Goal: Obtain resource: Download file/media

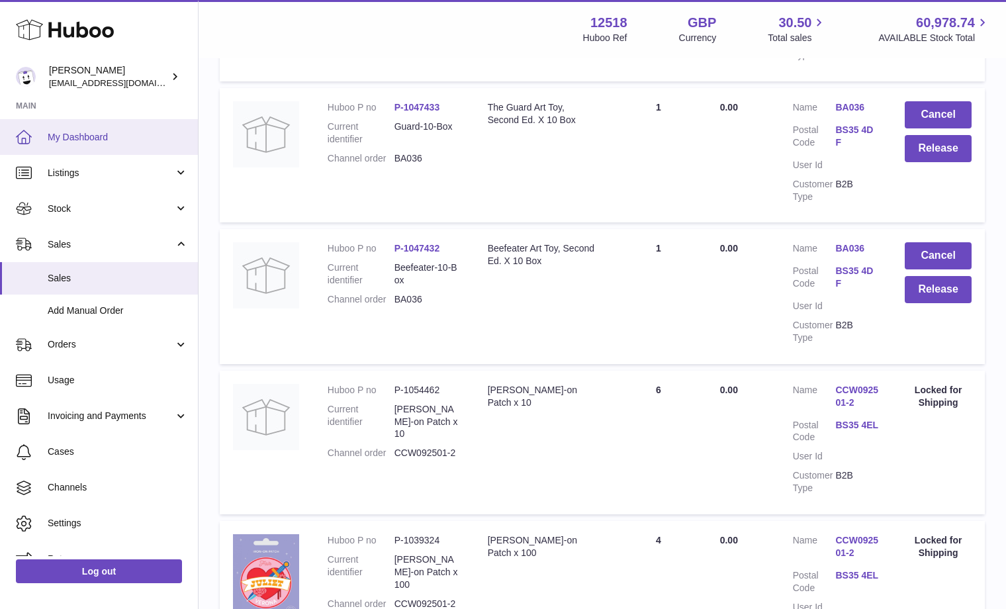
click at [127, 141] on span "My Dashboard" at bounding box center [118, 137] width 140 height 13
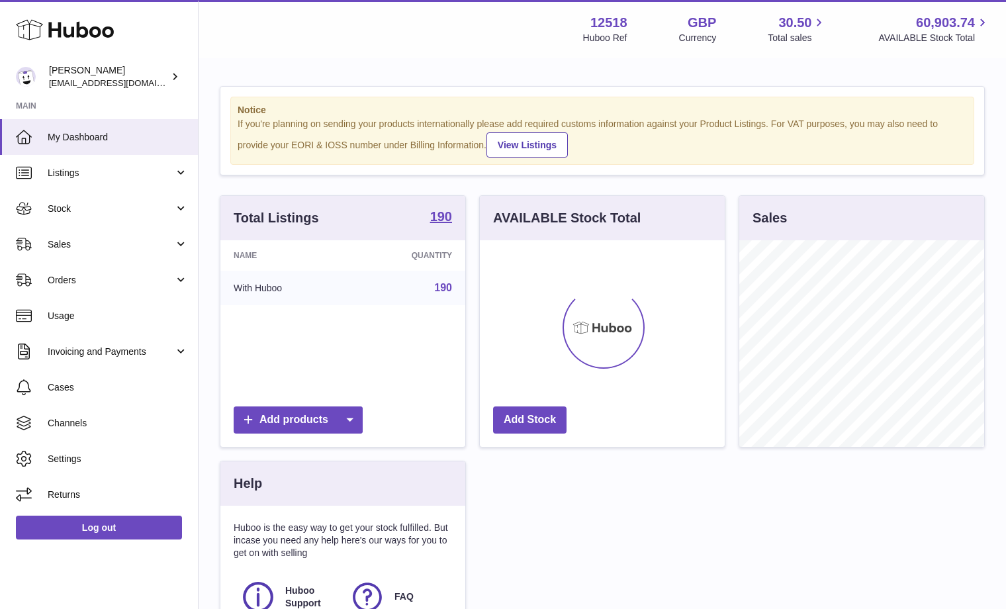
scroll to position [207, 245]
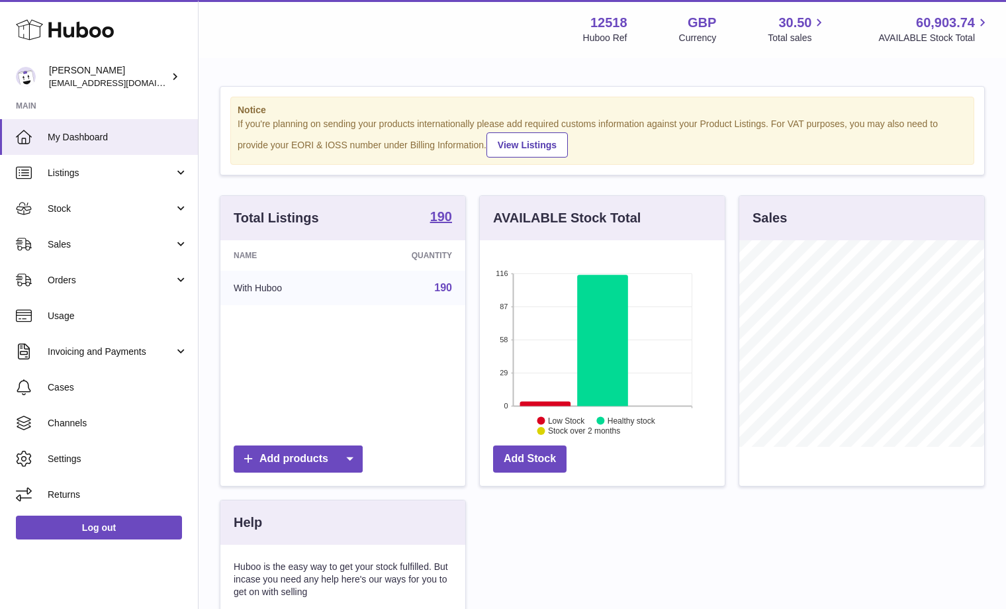
click at [54, 27] on icon at bounding box center [65, 30] width 98 height 26
click at [87, 67] on div "Caitlin Derer caitlin@fancylamp.co" at bounding box center [108, 76] width 119 height 25
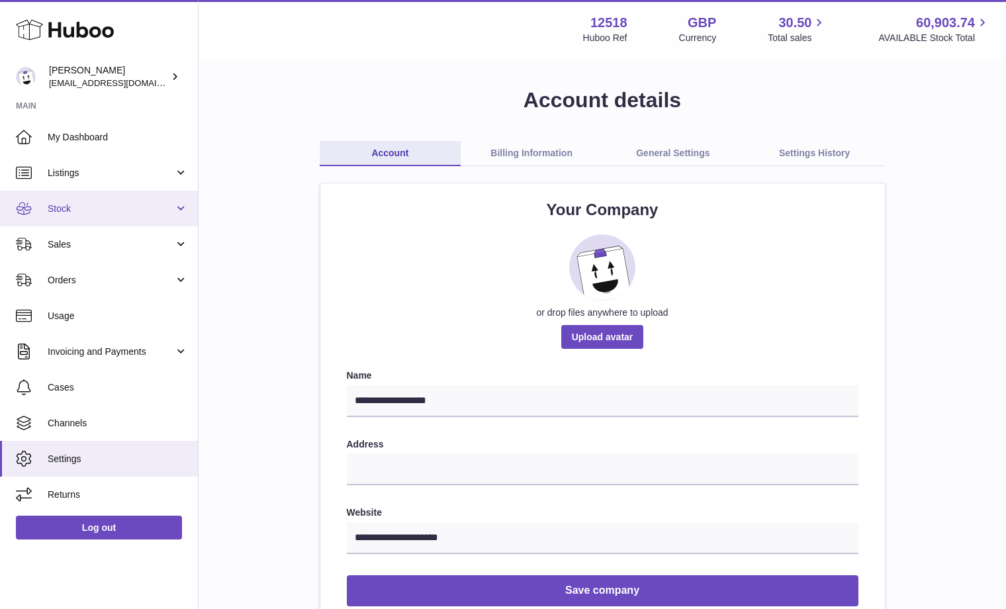
click at [52, 216] on link "Stock" at bounding box center [99, 209] width 198 height 36
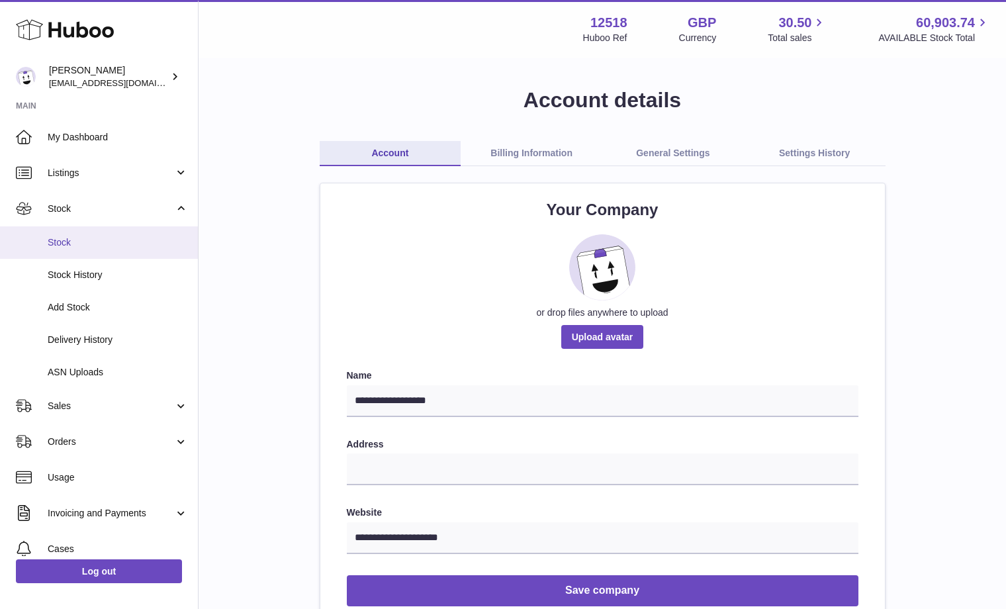
click at [65, 242] on span "Stock" at bounding box center [118, 242] width 140 height 13
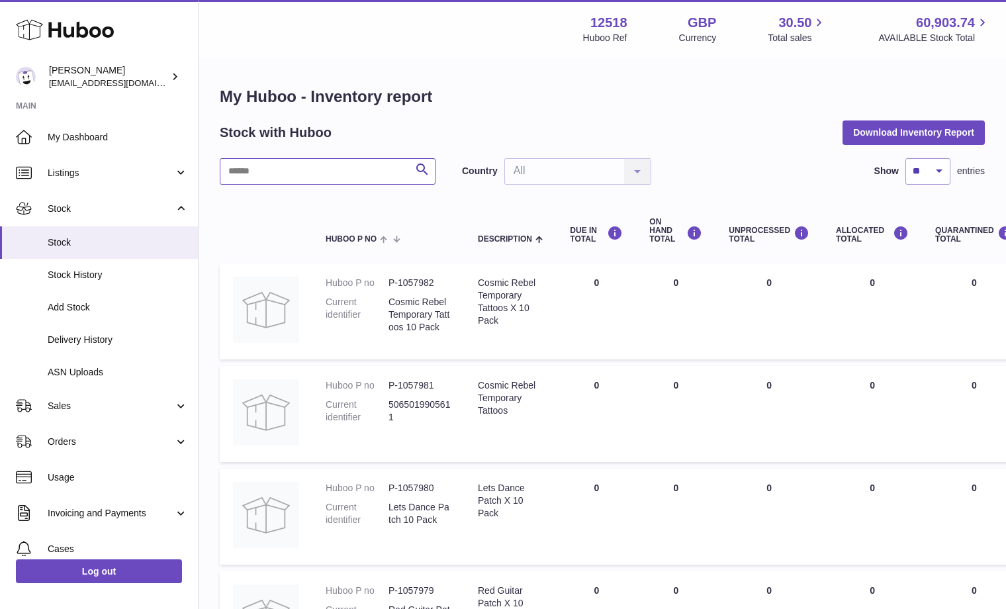
click at [311, 166] on input "text" at bounding box center [328, 171] width 216 height 26
paste input "*******"
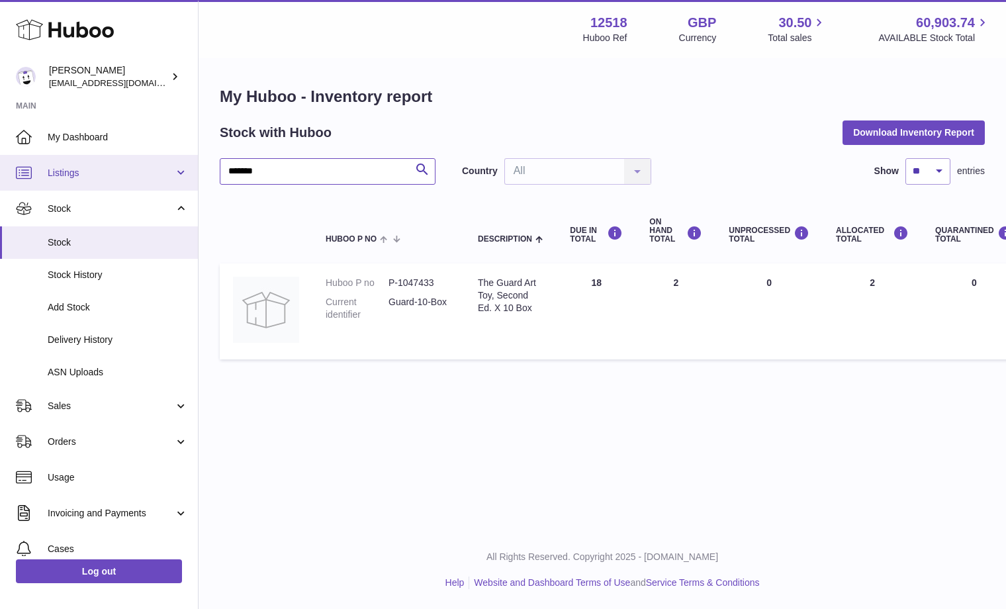
drag, startPoint x: 303, startPoint y: 173, endPoint x: 159, endPoint y: 166, distance: 144.5
click at [159, 166] on div "Huboo [PERSON_NAME] [EMAIL_ADDRESS][DOMAIN_NAME] Main My Dashboard Listings Not…" at bounding box center [503, 304] width 1006 height 609
paste input "text"
drag, startPoint x: 252, startPoint y: 169, endPoint x: 124, endPoint y: 169, distance: 127.8
click at [124, 169] on div "Huboo [PERSON_NAME] [EMAIL_ADDRESS][DOMAIN_NAME] Main My Dashboard Listings Not…" at bounding box center [503, 304] width 1006 height 609
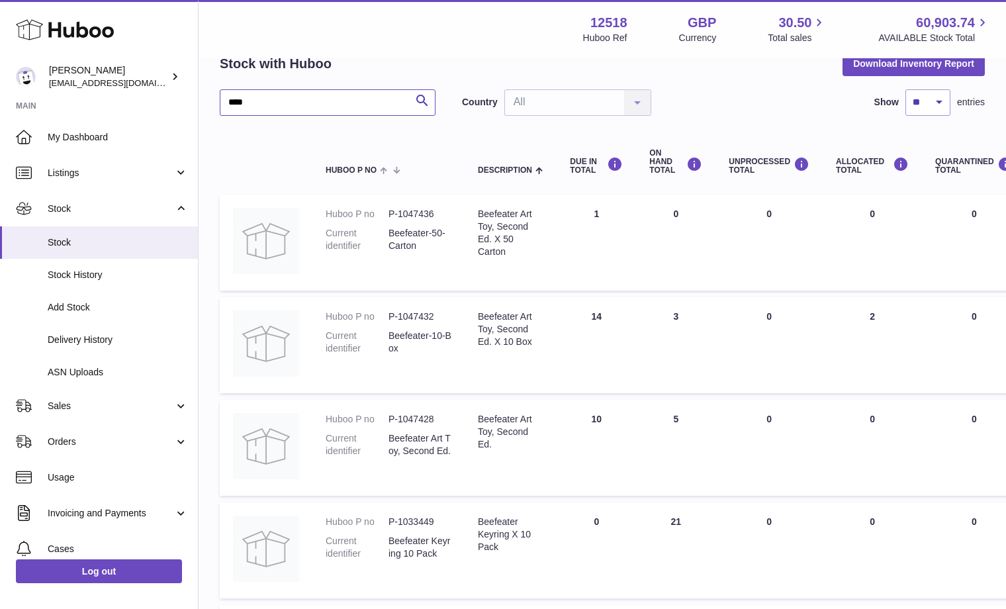
scroll to position [85, 0]
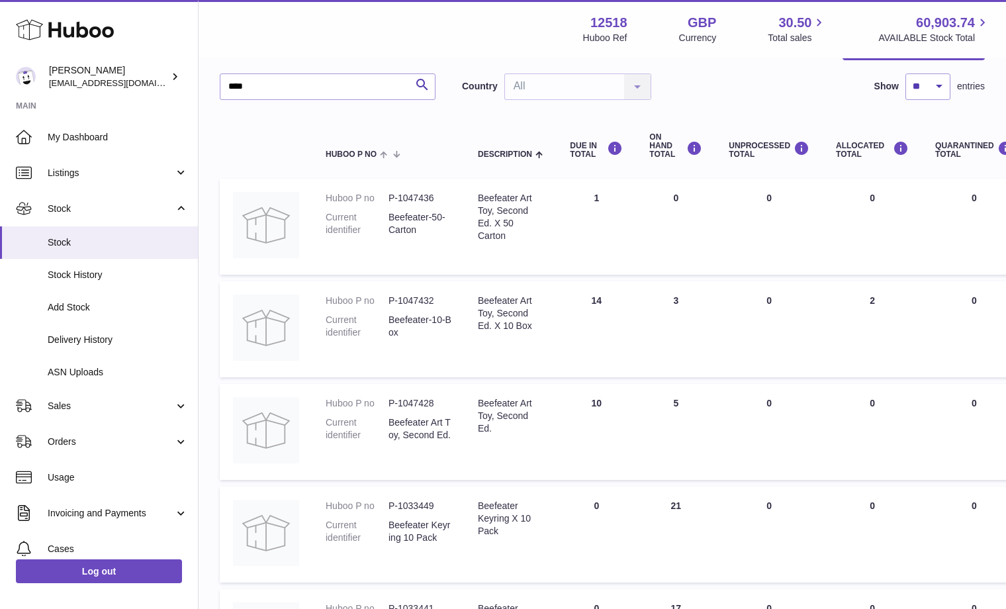
drag, startPoint x: 651, startPoint y: 295, endPoint x: 718, endPoint y: 306, distance: 68.4
click at [718, 306] on tr "Huboo P no P-1047432 Current identifier Beefeater-10-Box Description Beefeater …" at bounding box center [829, 329] width 1219 height 96
drag, startPoint x: 702, startPoint y: 410, endPoint x: 650, endPoint y: 399, distance: 53.6
click at [650, 399] on td "ON HAND Total 5" at bounding box center [675, 432] width 79 height 96
drag, startPoint x: 284, startPoint y: 87, endPoint x: 137, endPoint y: 87, distance: 147.0
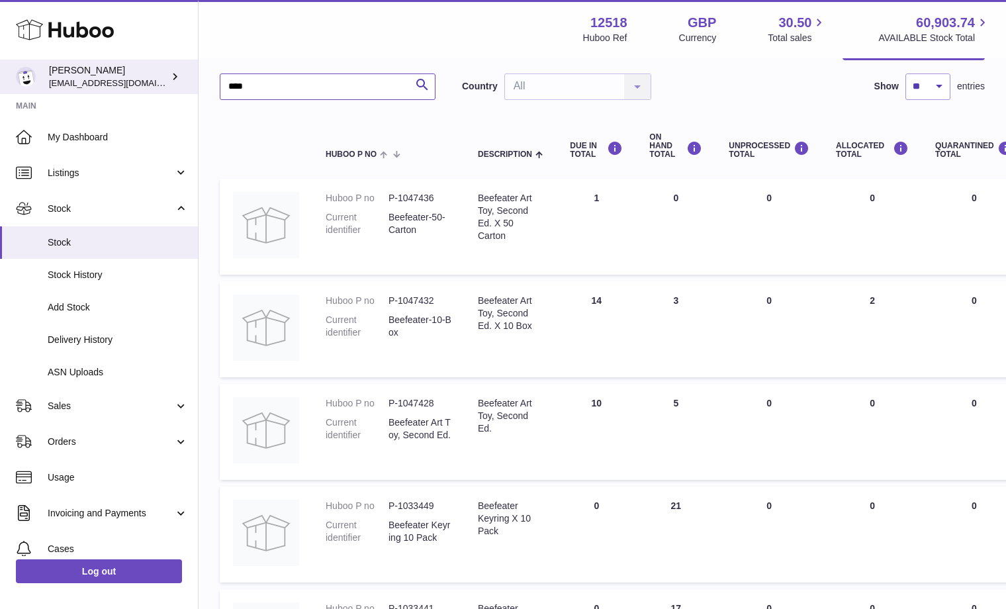
click at [137, 87] on div "Huboo Caitlin Derer caitlin@fancylamp.co Main My Dashboard Listings Not with Hu…" at bounding box center [503, 406] width 1006 height 983
type input "*****"
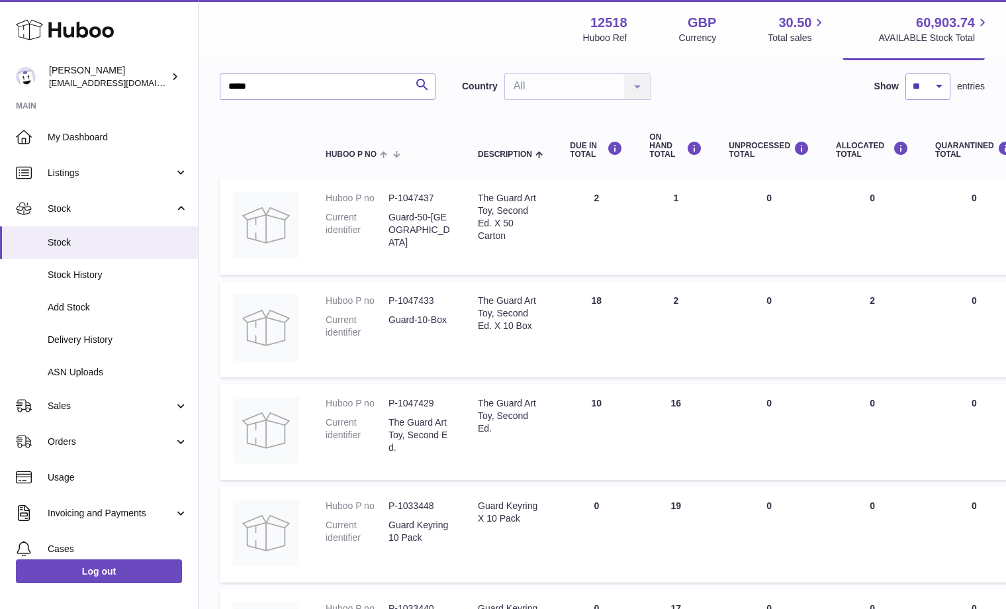
drag, startPoint x: 700, startPoint y: 408, endPoint x: 657, endPoint y: 406, distance: 43.1
click at [657, 406] on td "ON HAND Total 16" at bounding box center [675, 432] width 79 height 96
click at [94, 409] on span "Sales" at bounding box center [111, 406] width 126 height 13
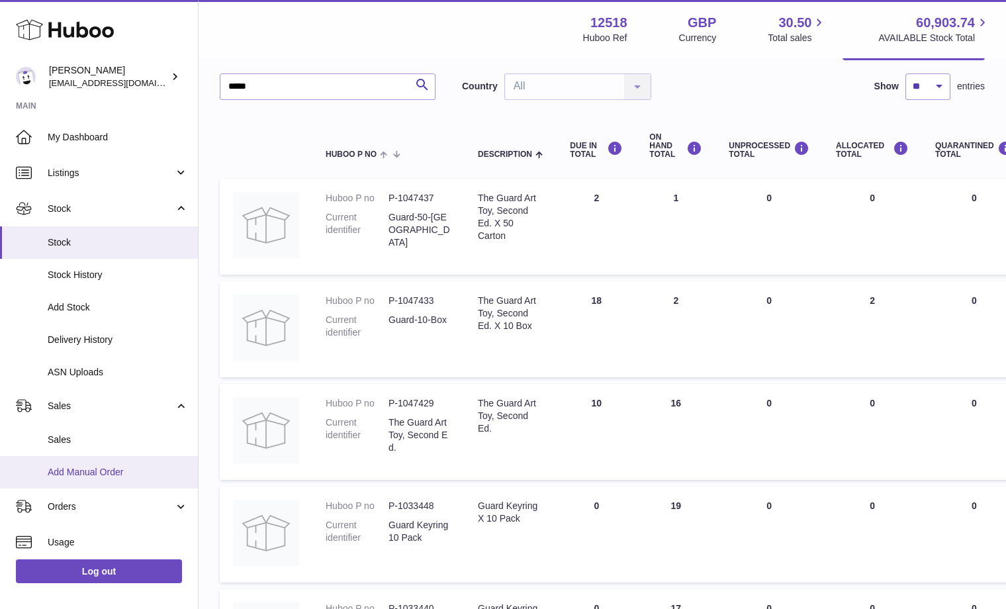
click at [75, 476] on span "Add Manual Order" at bounding box center [118, 472] width 140 height 13
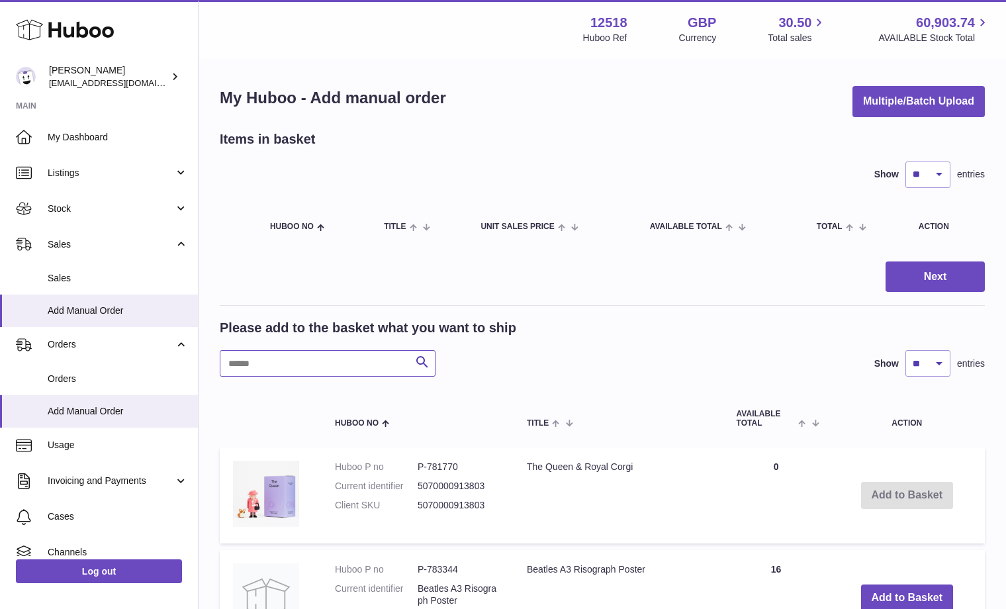
click at [255, 362] on input "text" at bounding box center [328, 363] width 216 height 26
type input "*****"
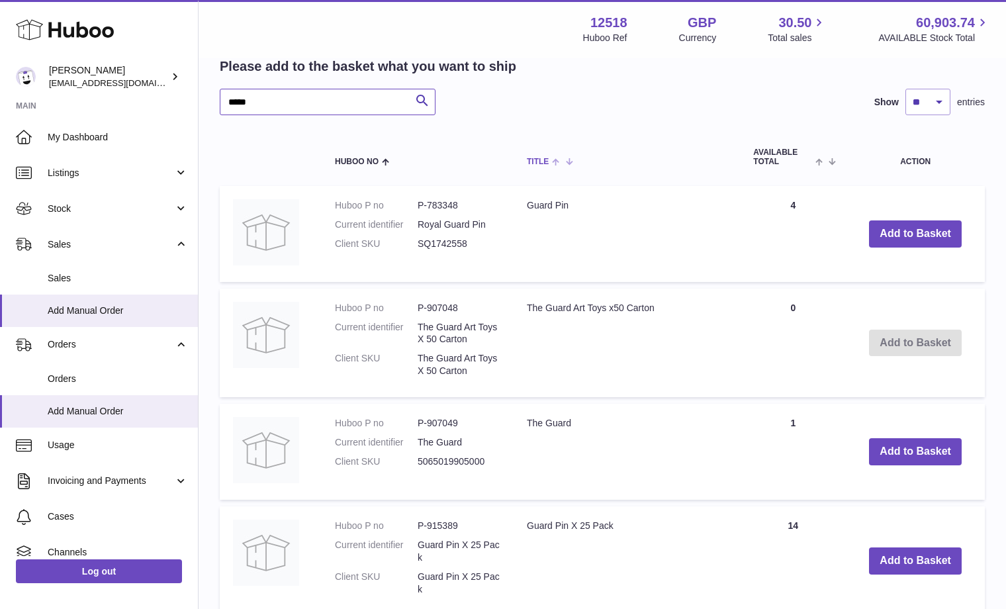
scroll to position [281, 0]
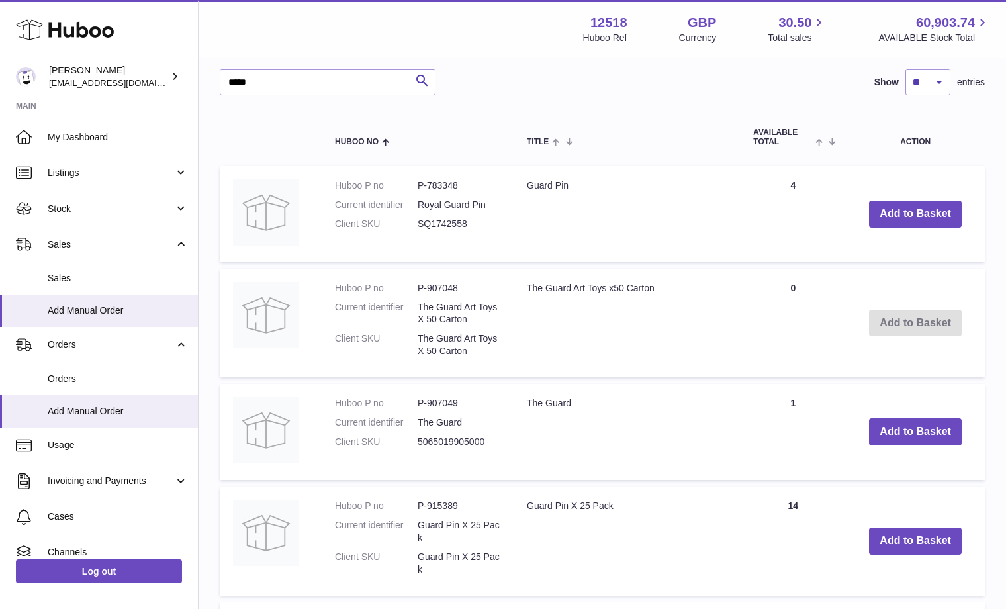
click at [464, 408] on dd "P-907049" at bounding box center [459, 403] width 83 height 13
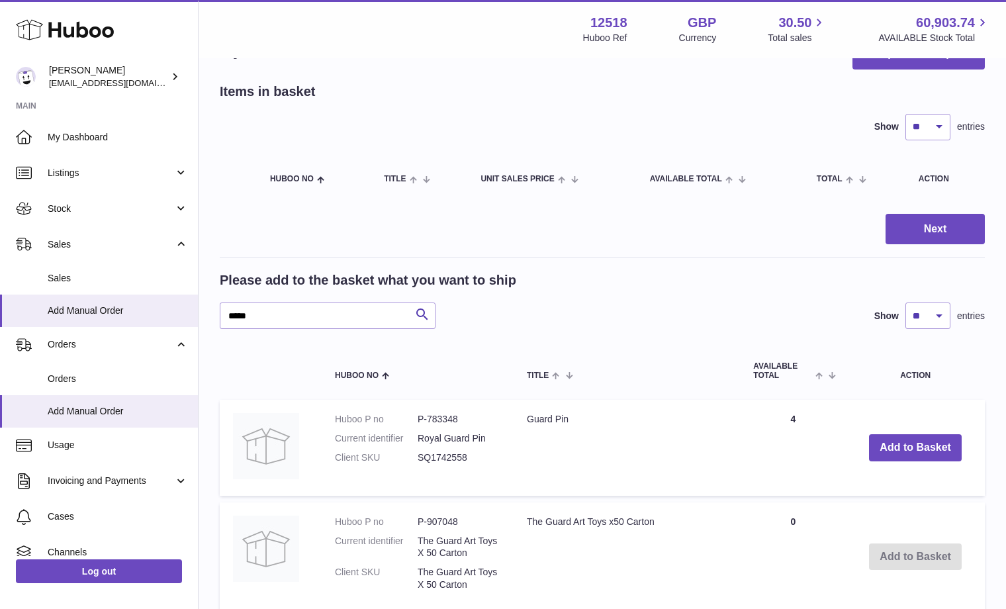
scroll to position [0, 0]
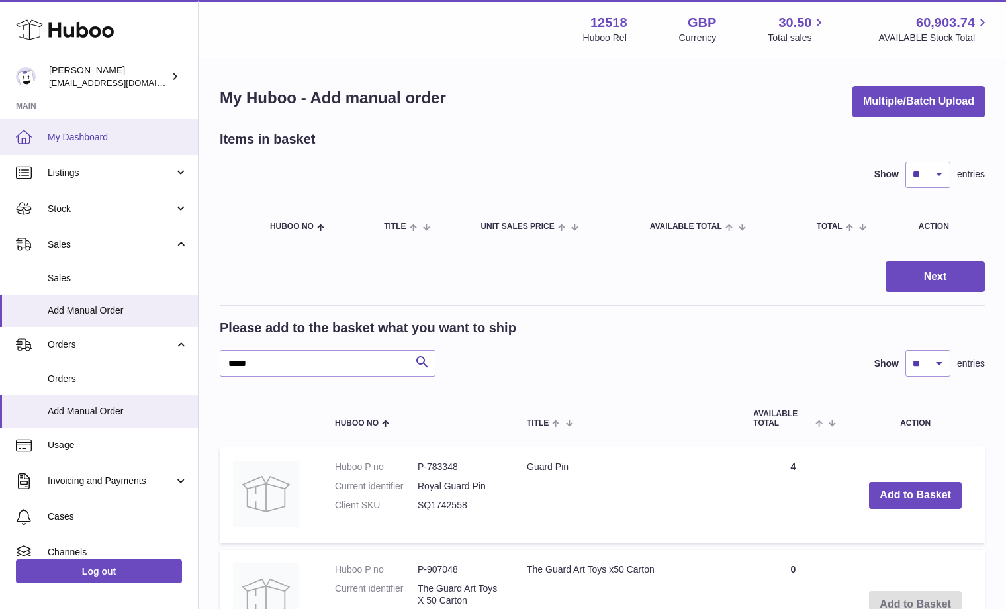
click at [62, 135] on span "My Dashboard" at bounding box center [118, 137] width 140 height 13
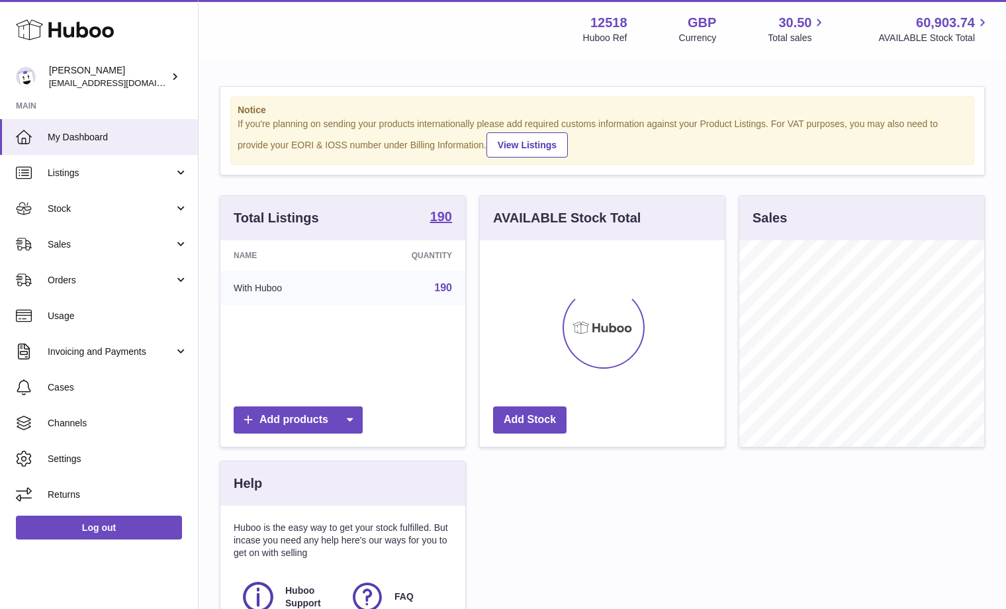
scroll to position [207, 245]
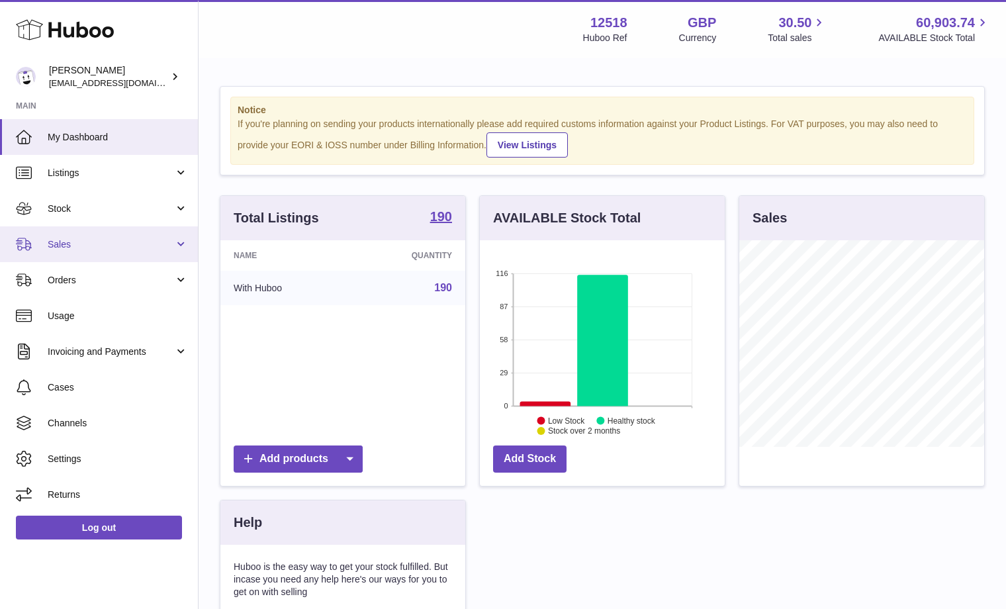
click at [124, 236] on link "Sales" at bounding box center [99, 244] width 198 height 36
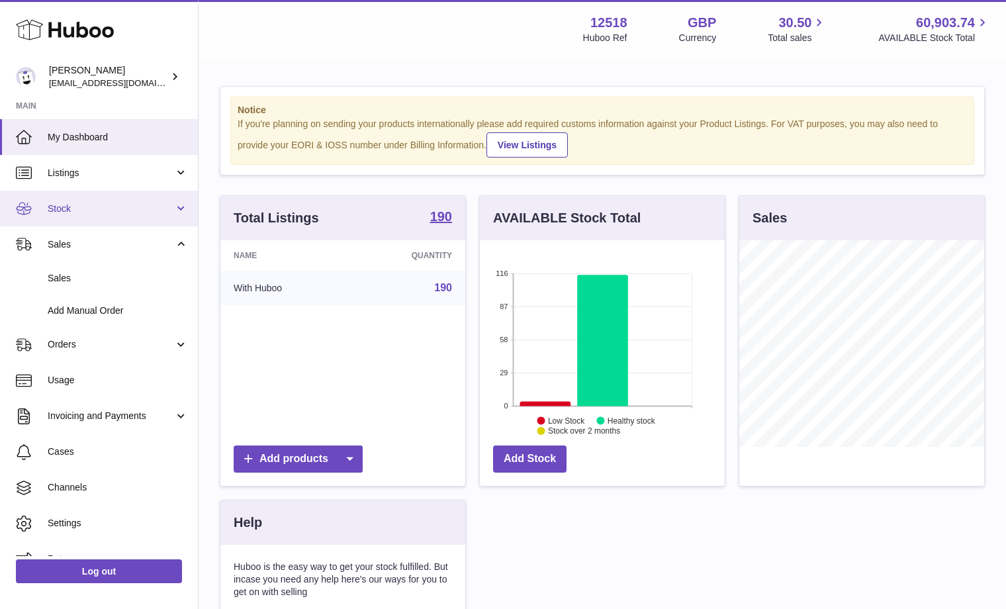
click at [111, 216] on link "Stock" at bounding box center [99, 209] width 198 height 36
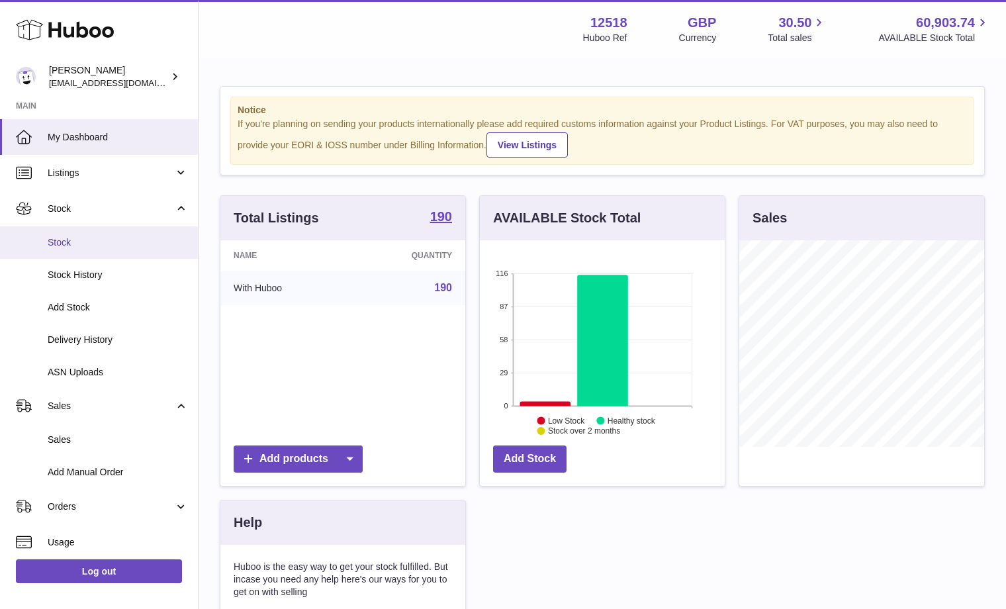
click at [90, 248] on span "Stock" at bounding box center [118, 242] width 140 height 13
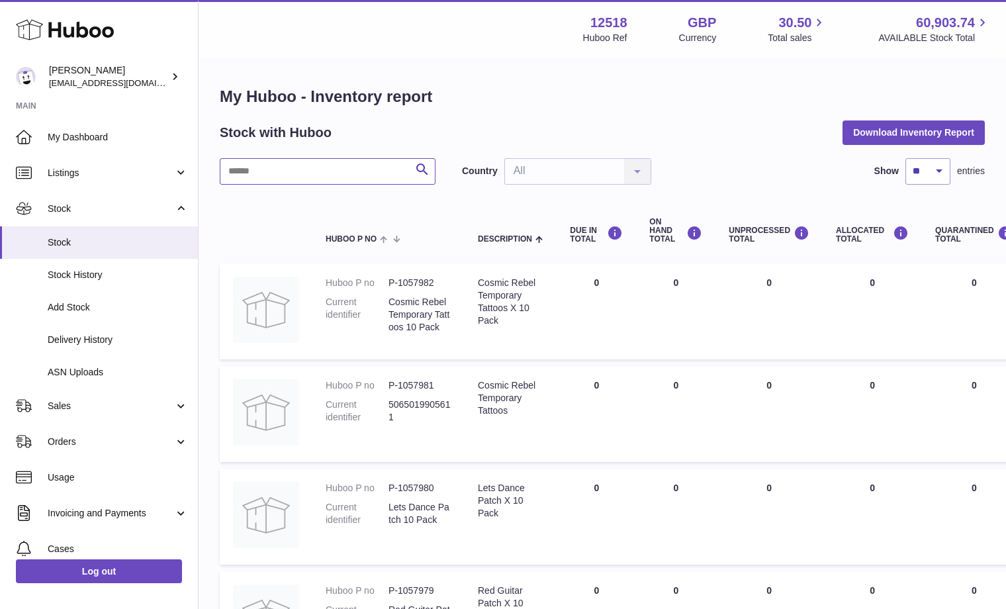
click at [320, 178] on input "text" at bounding box center [328, 171] width 216 height 26
type input "*****"
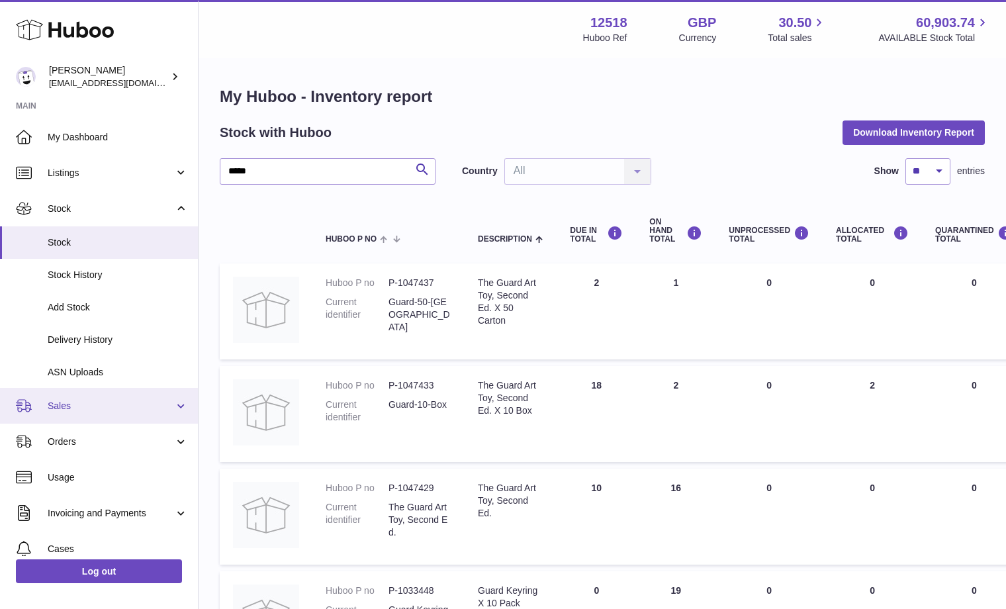
click at [79, 407] on span "Sales" at bounding box center [111, 406] width 126 height 13
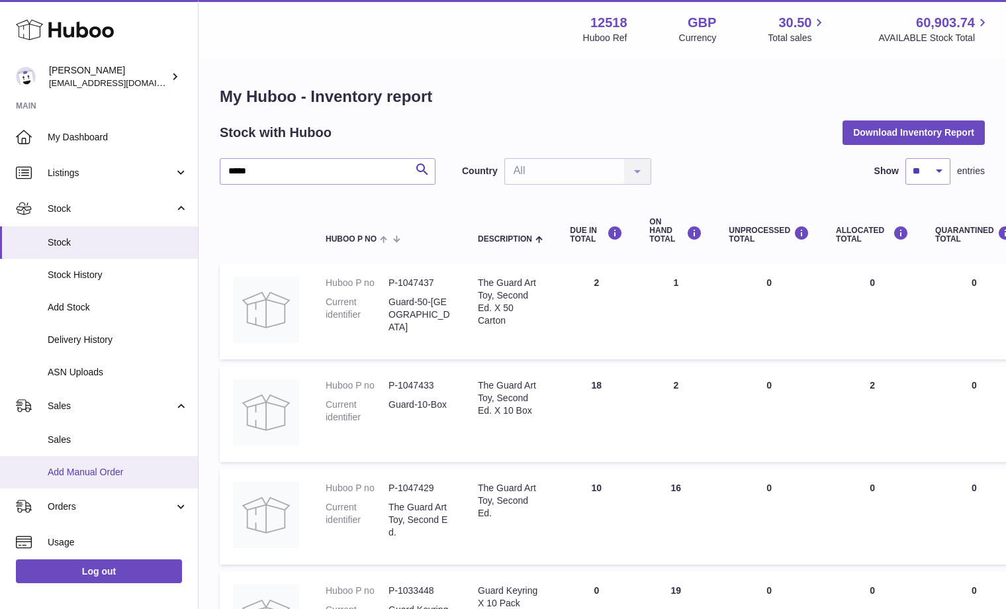
click at [75, 473] on span "Add Manual Order" at bounding box center [118, 472] width 140 height 13
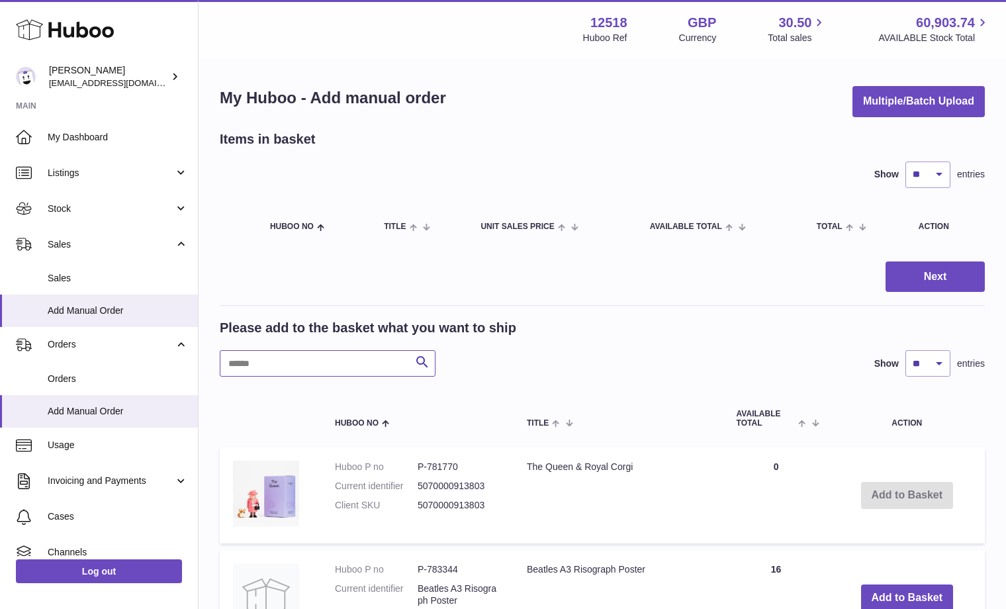
click at [261, 351] on input "text" at bounding box center [328, 363] width 216 height 26
type input "*****"
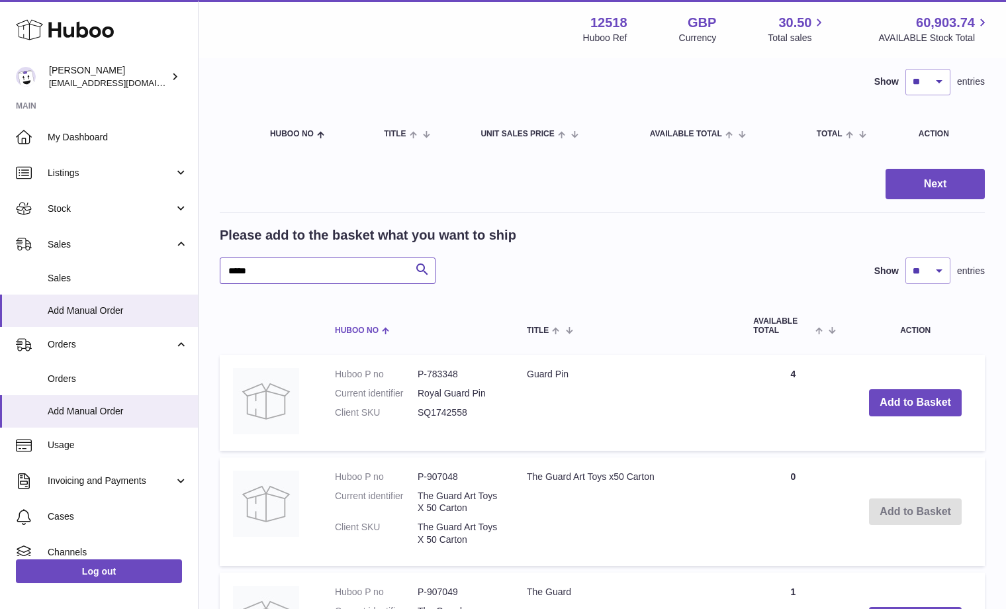
scroll to position [91, 0]
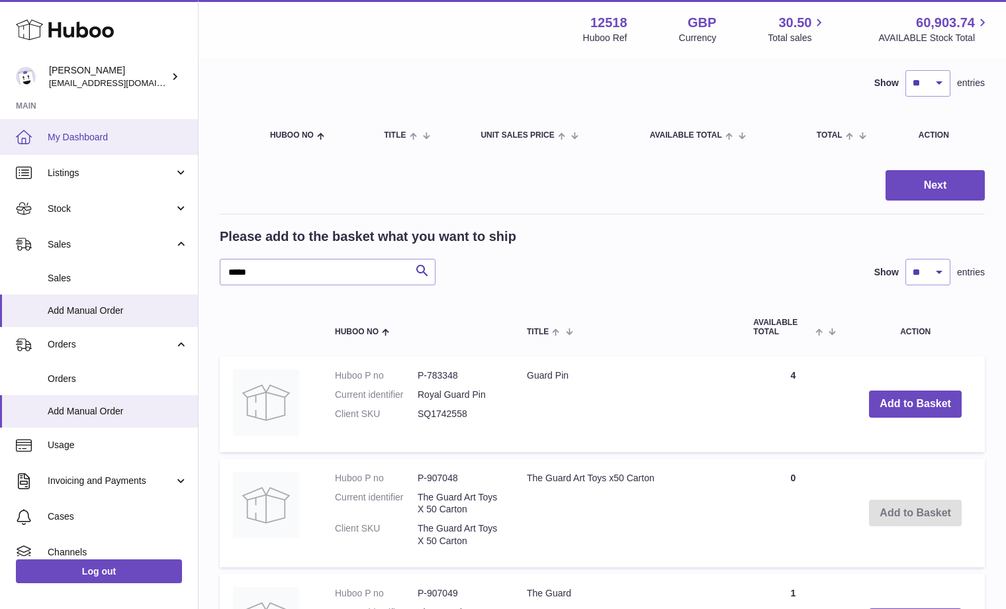
click at [79, 141] on span "My Dashboard" at bounding box center [118, 137] width 140 height 13
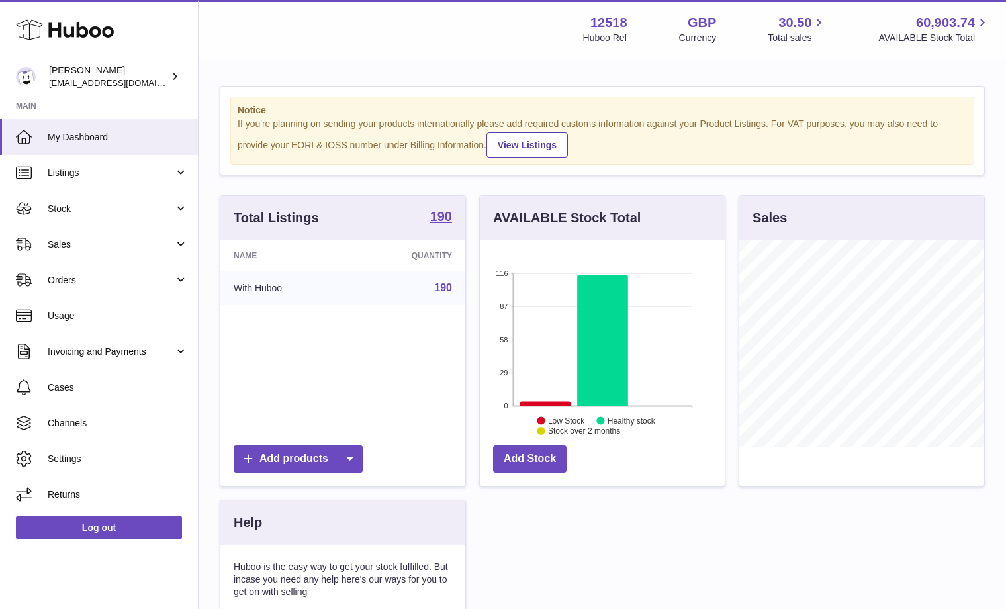
scroll to position [207, 245]
click at [64, 213] on span "Stock" at bounding box center [111, 209] width 126 height 13
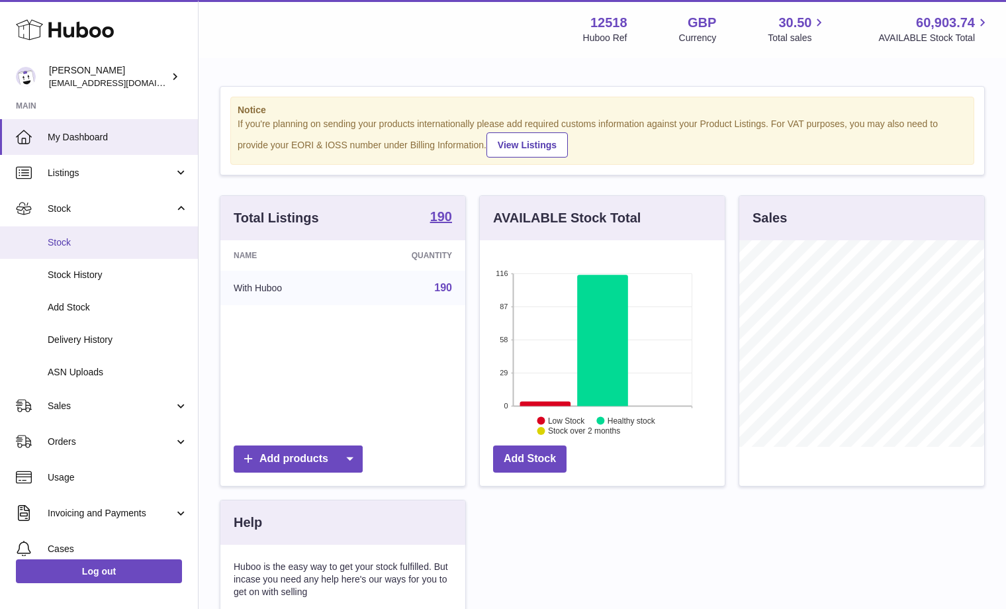
click at [61, 246] on span "Stock" at bounding box center [118, 242] width 140 height 13
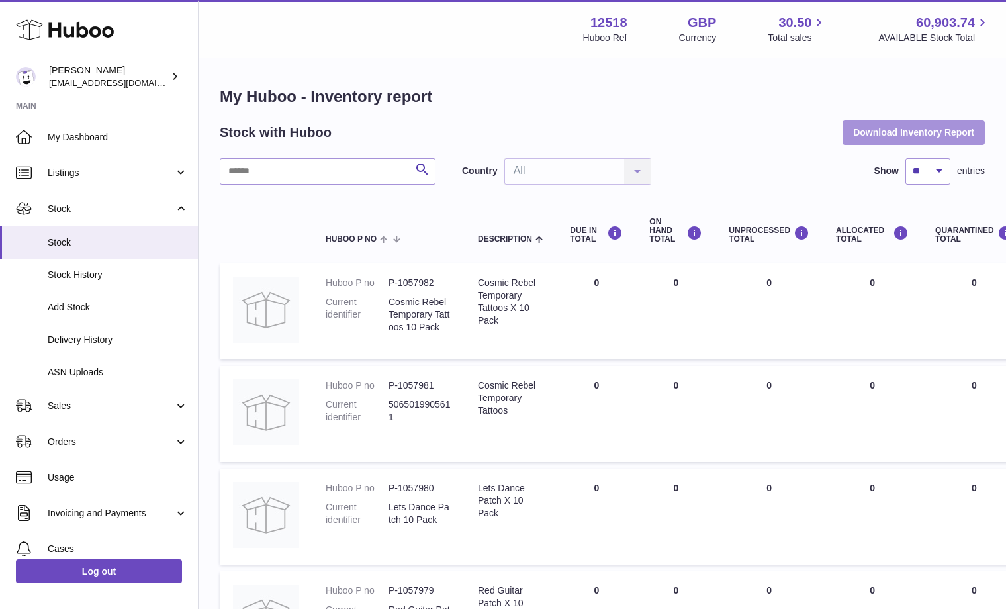
click at [869, 137] on button "Download Inventory Report" at bounding box center [914, 132] width 142 height 24
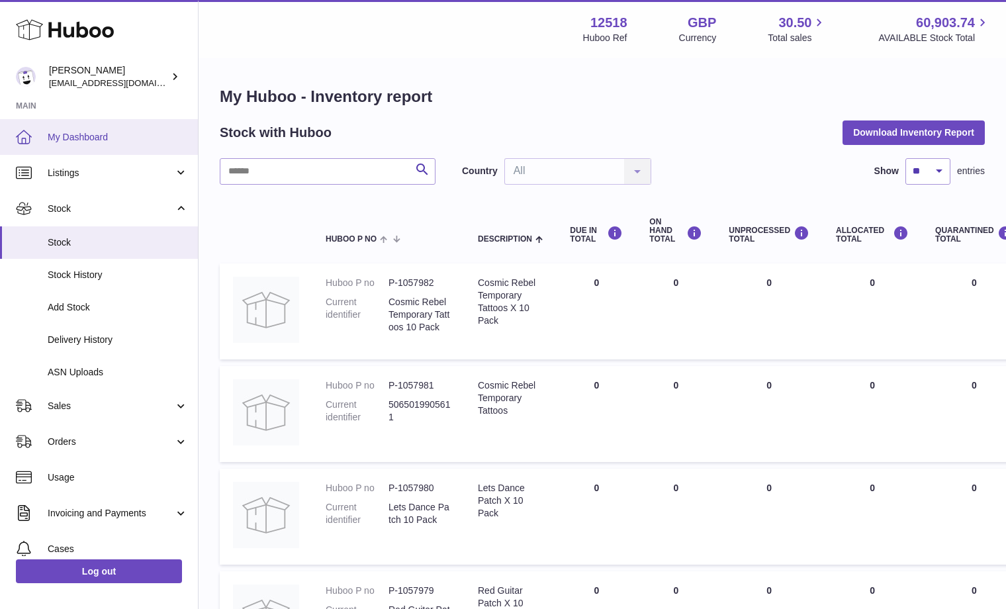
click at [113, 140] on span "My Dashboard" at bounding box center [118, 137] width 140 height 13
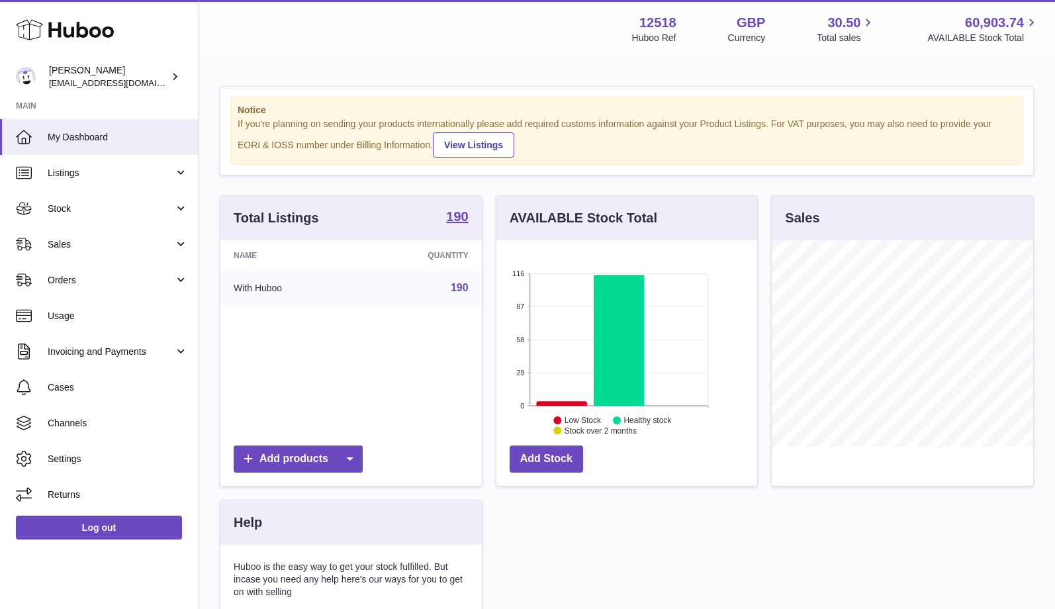
scroll to position [207, 262]
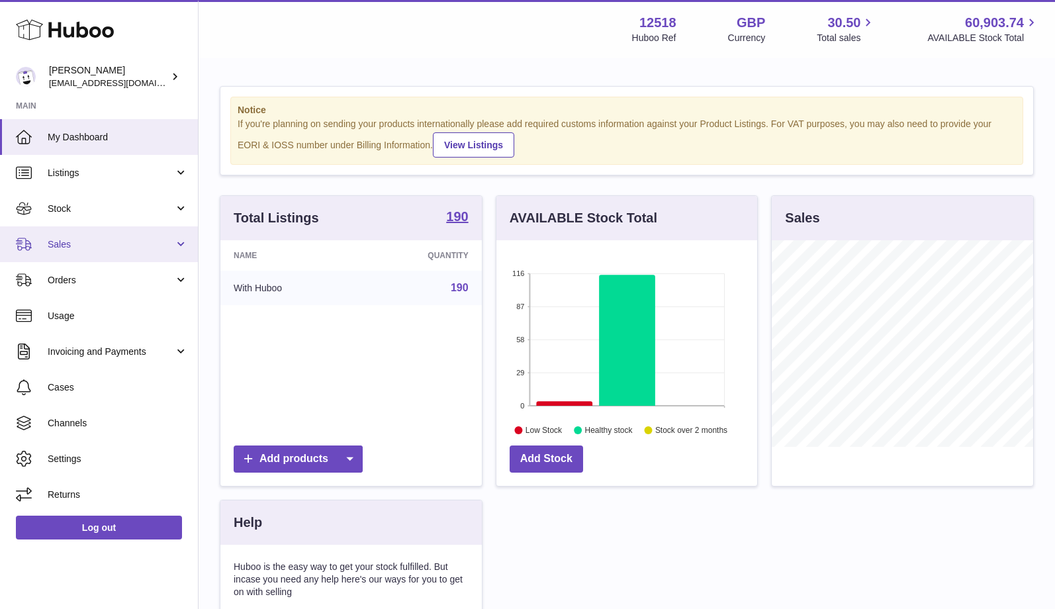
click at [123, 230] on link "Sales" at bounding box center [99, 244] width 198 height 36
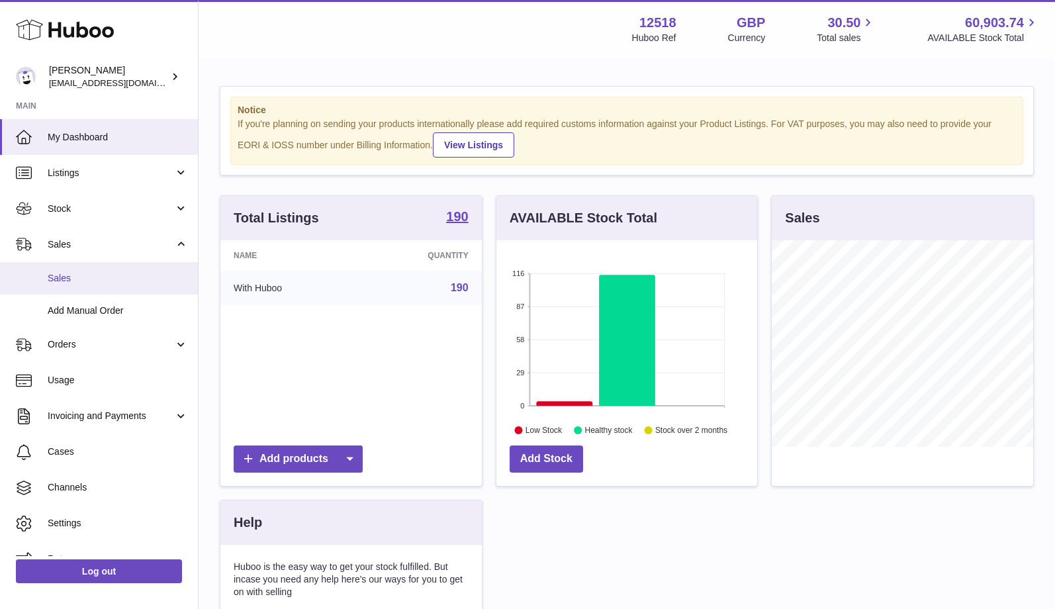
click at [84, 283] on span "Sales" at bounding box center [118, 278] width 140 height 13
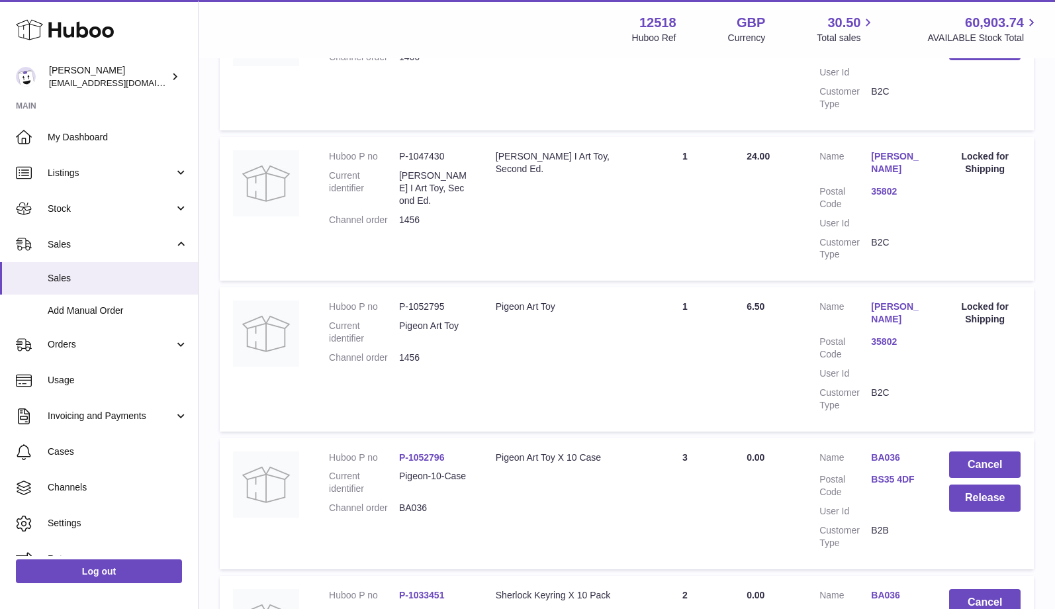
scroll to position [1062, 0]
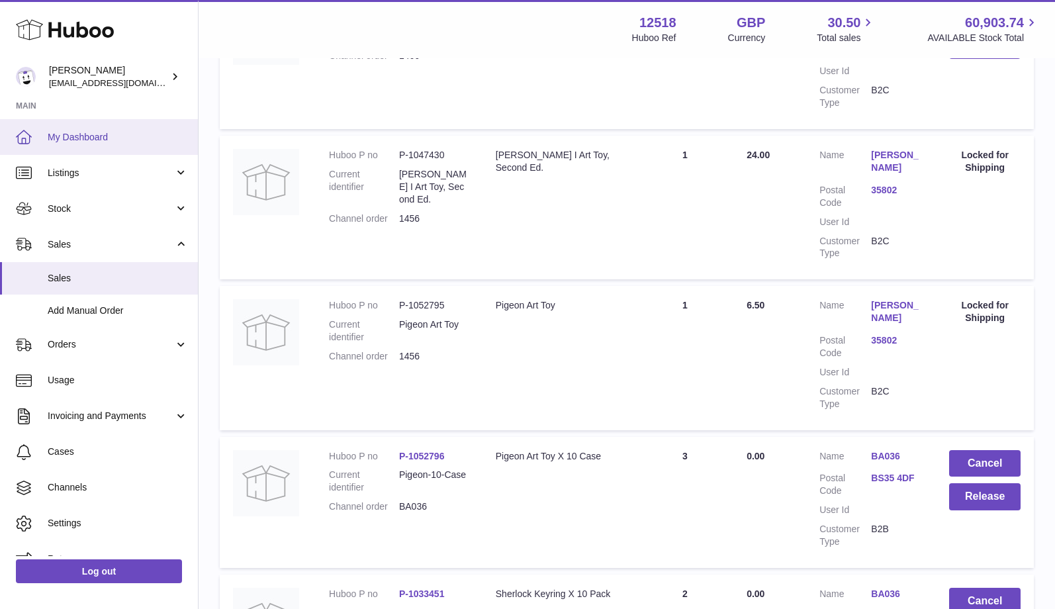
click at [122, 132] on span "My Dashboard" at bounding box center [118, 137] width 140 height 13
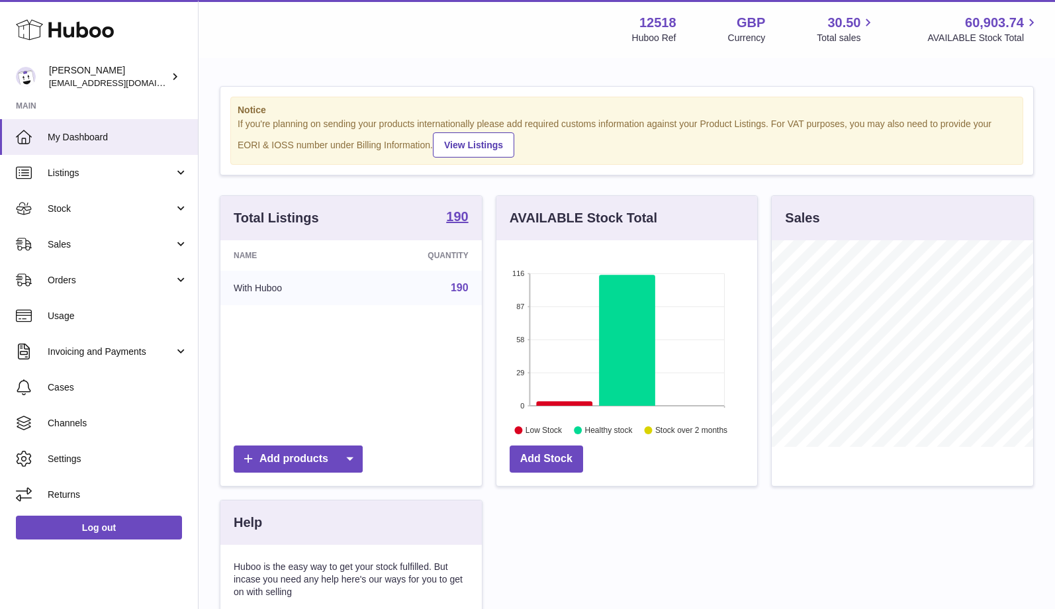
scroll to position [207, 262]
